Goal: Task Accomplishment & Management: Complete application form

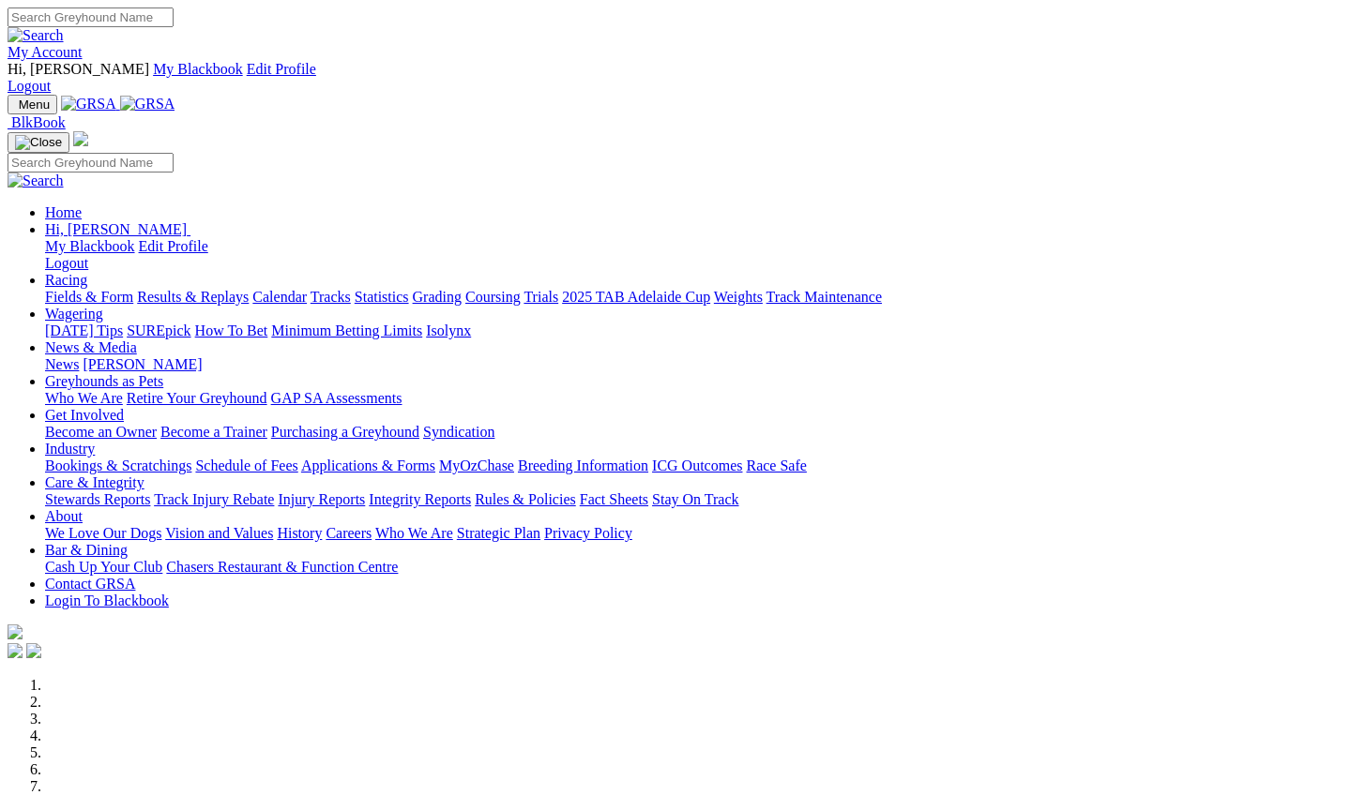
click at [95, 441] on link "Industry" at bounding box center [70, 449] width 50 height 16
click at [183, 458] on link "Bookings & Scratchings" at bounding box center [118, 466] width 146 height 16
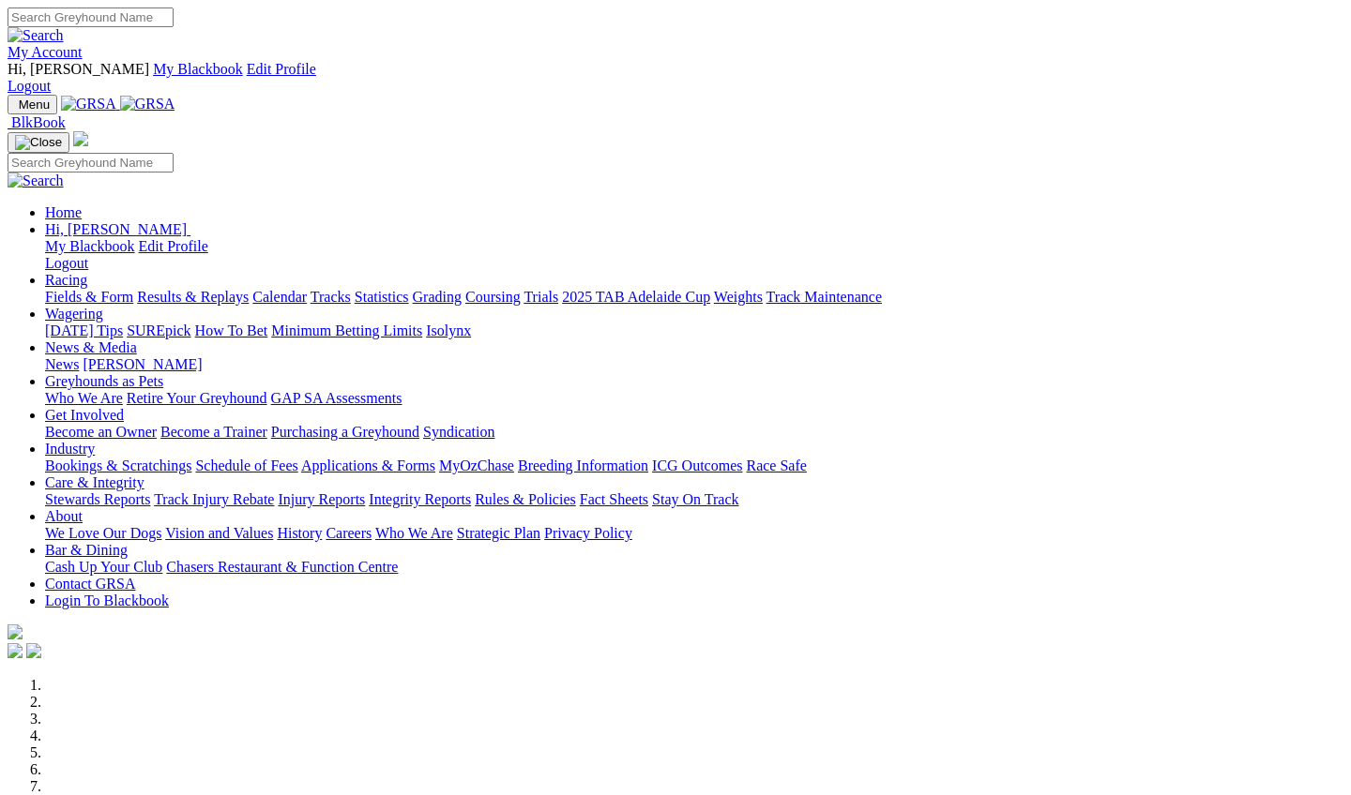
click at [95, 441] on link "Industry" at bounding box center [70, 449] width 50 height 16
click at [191, 458] on link "Bookings & Scratchings" at bounding box center [118, 466] width 146 height 16
